Goal: Check status: Check status

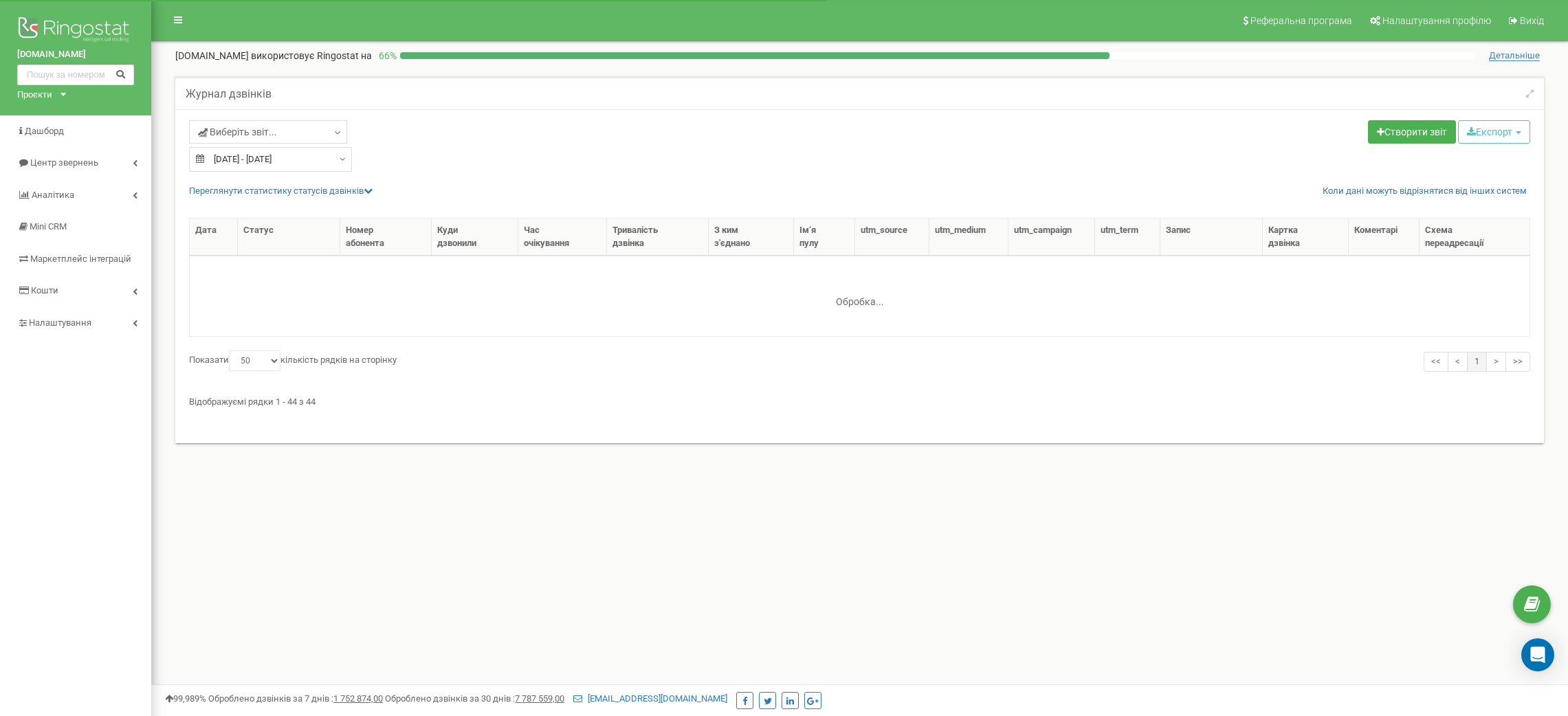
select select "50"
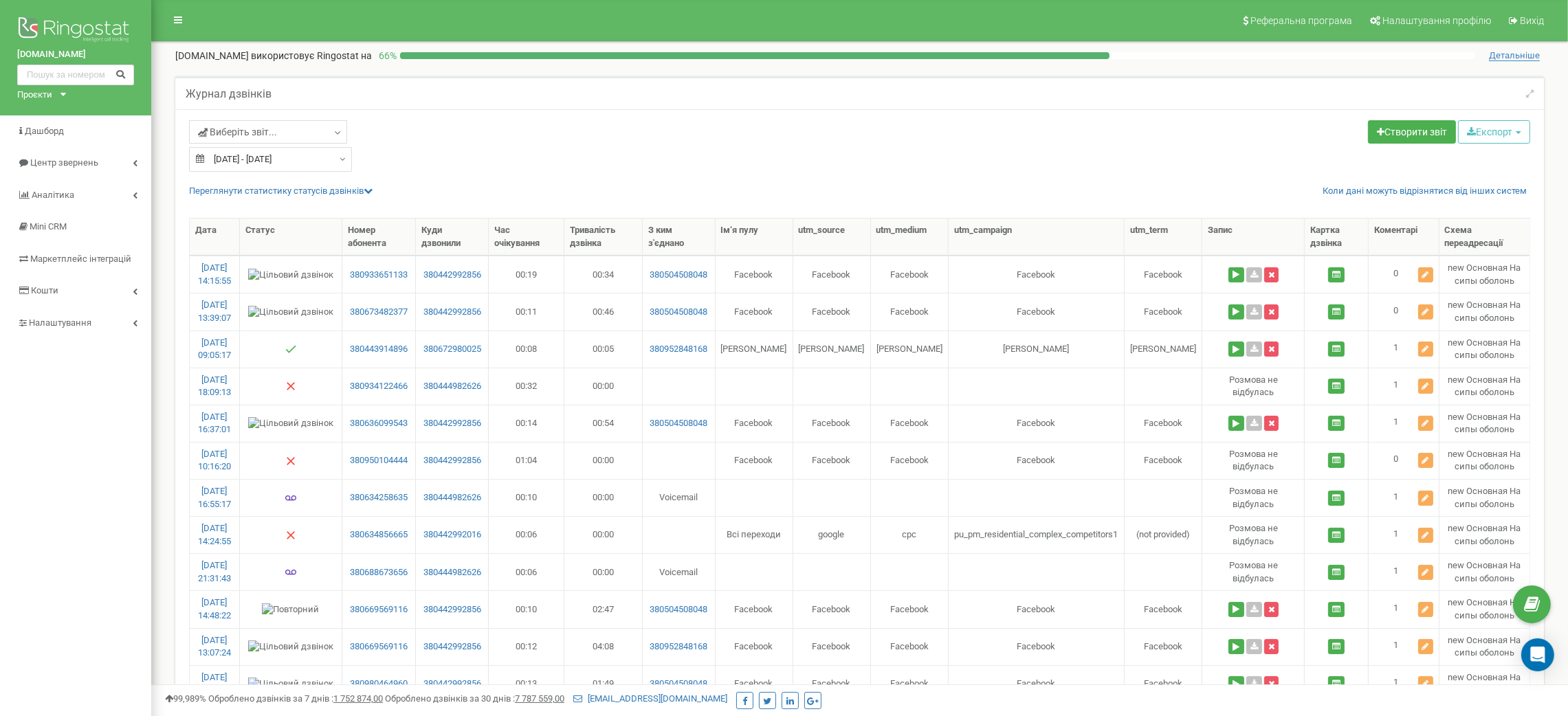
type input "22.07.2025"
type input "[DATE]"
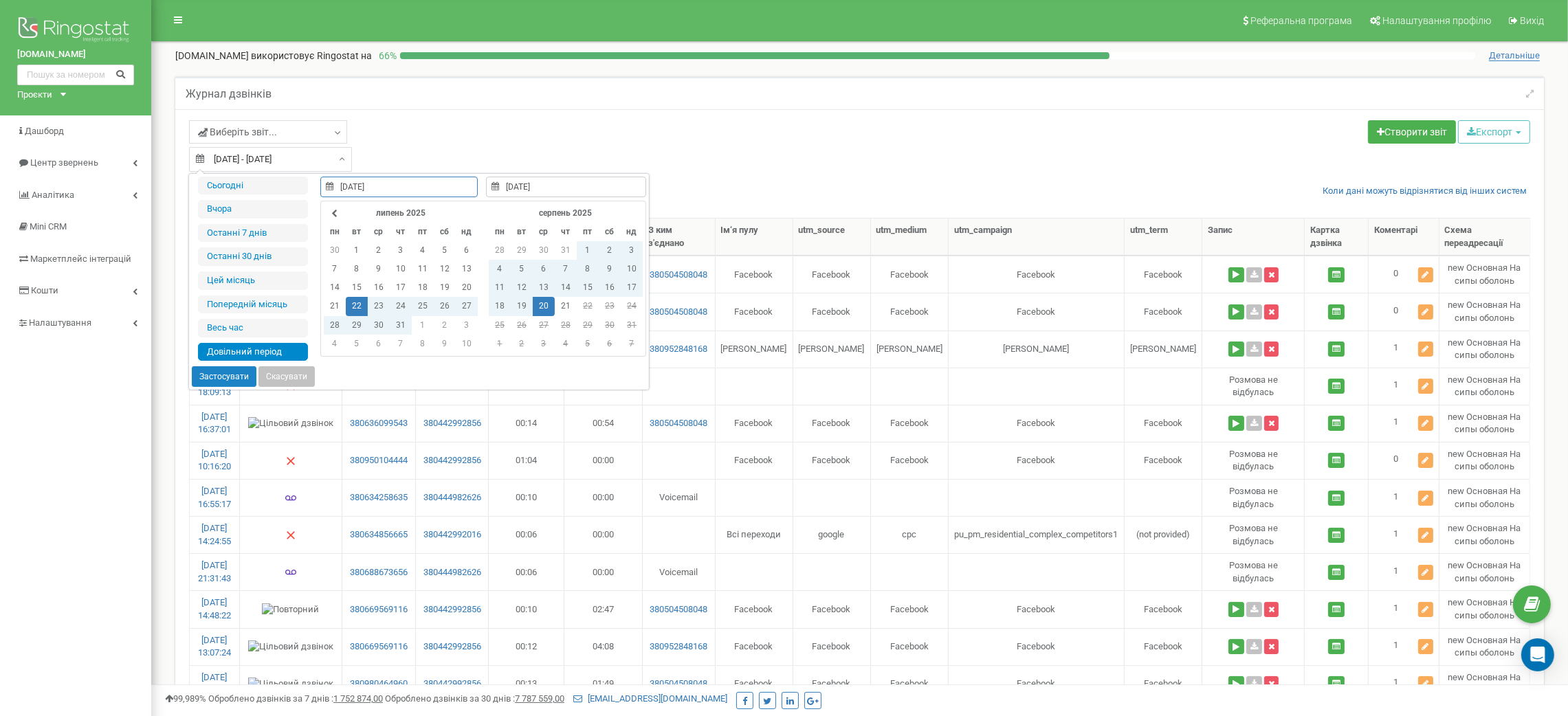
click at [324, 158] on input "22.07.2025 - 20.08.2025" at bounding box center [270, 159] width 163 height 25
type input "[DATE]"
click at [299, 233] on li "Останні 7 днів" at bounding box center [253, 233] width 110 height 18
type input "[DATE] - [DATE]"
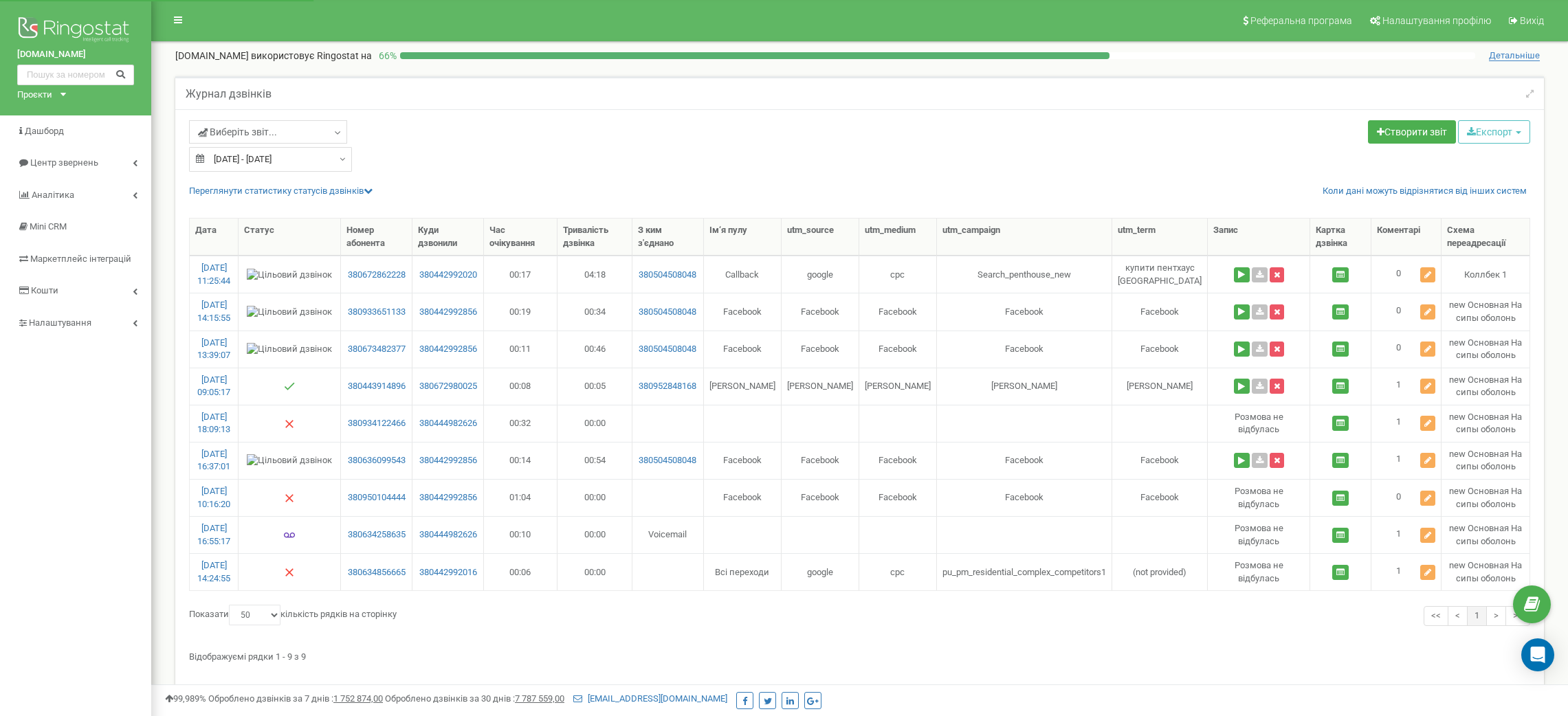
select select "50"
click at [285, 163] on input "[DATE] - [DATE]" at bounding box center [270, 159] width 163 height 25
click at [269, 233] on li "Останні 7 днів" at bounding box center [253, 233] width 110 height 18
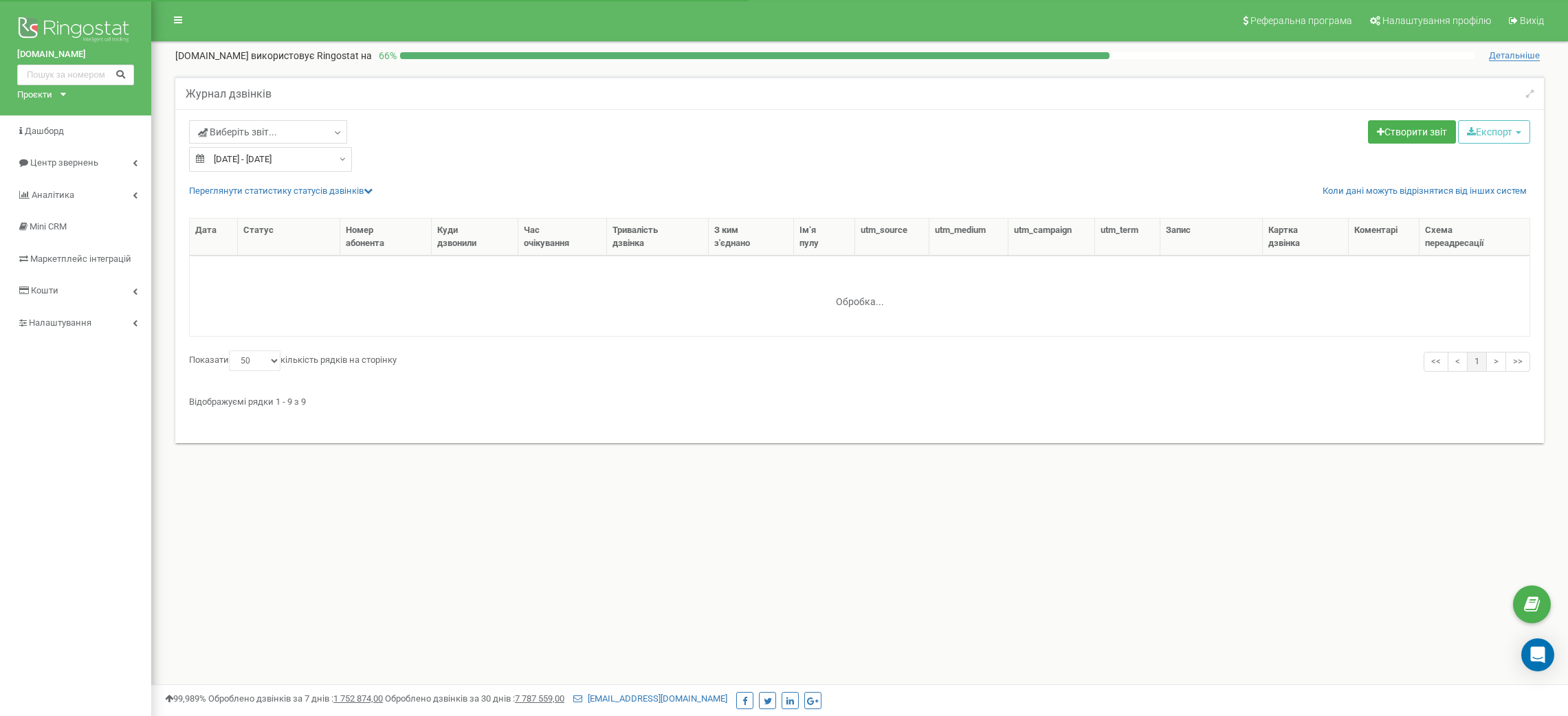
select select "50"
